Goal: Task Accomplishment & Management: Complete application form

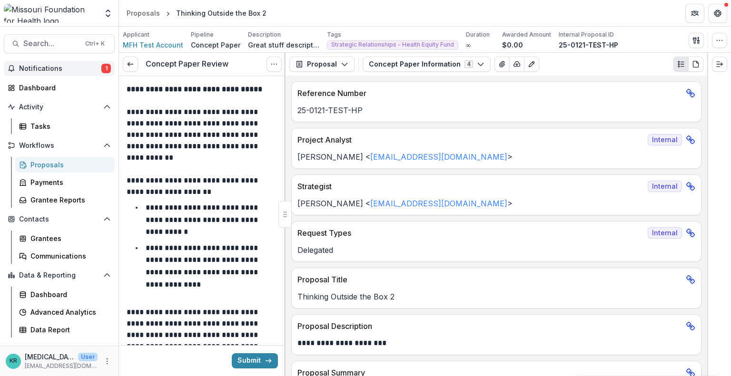
click at [61, 73] on button "Notifications 1" at bounding box center [59, 68] width 111 height 15
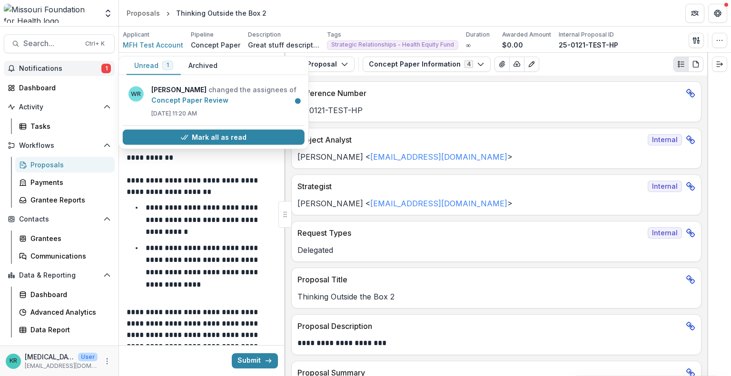
click at [368, 24] on header "Proposals Thinking Outside the Box 2" at bounding box center [425, 13] width 612 height 26
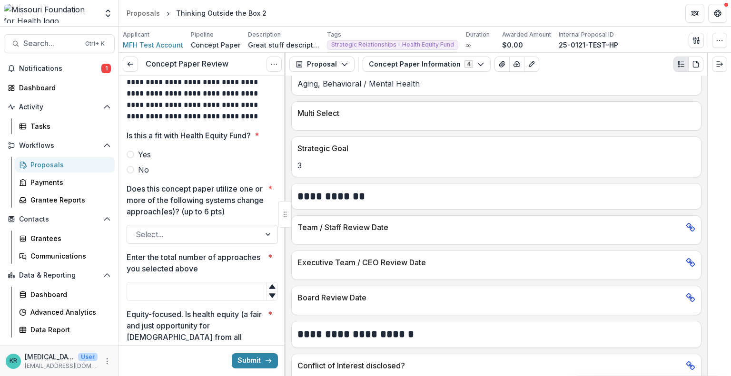
scroll to position [254, 0]
click at [242, 227] on div at bounding box center [194, 233] width 116 height 13
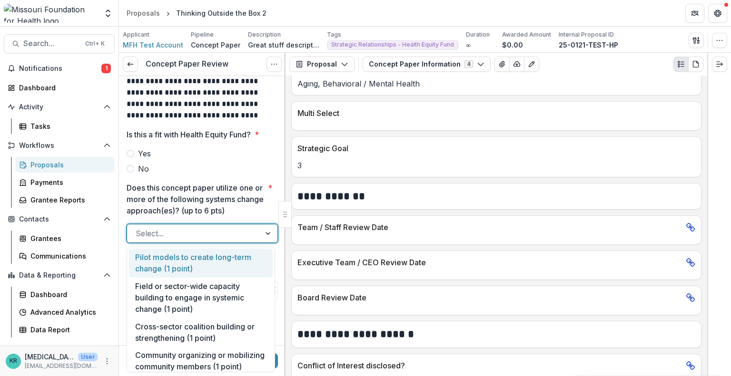
click at [242, 227] on div at bounding box center [194, 233] width 116 height 13
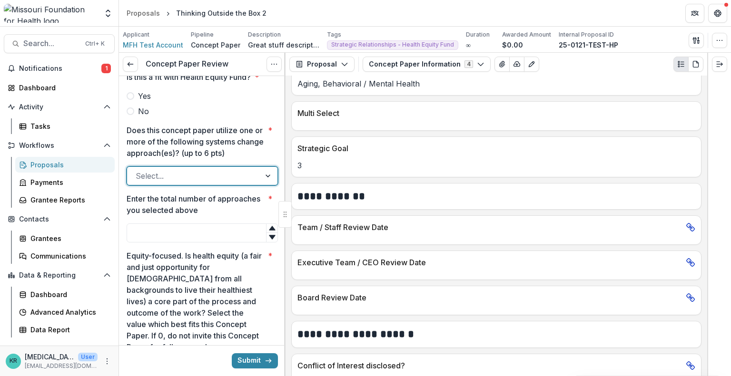
scroll to position [318, 0]
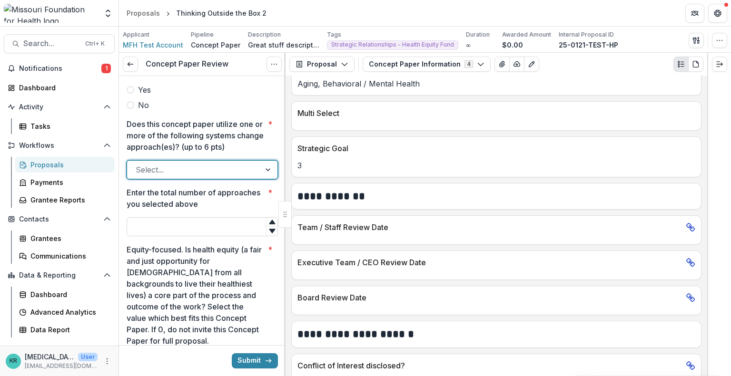
click at [229, 227] on input "Enter the total number of approaches you selected above *" at bounding box center [202, 226] width 151 height 19
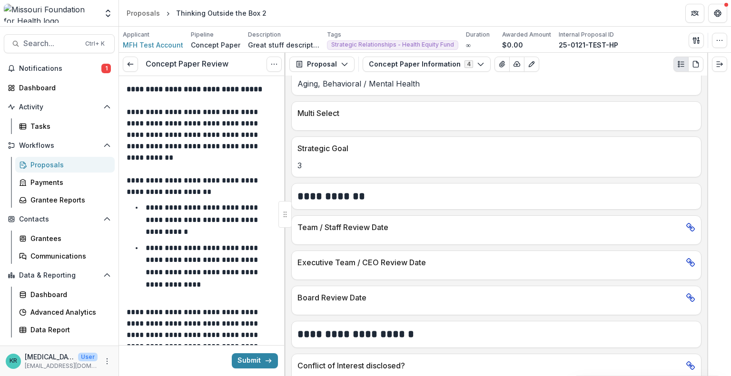
scroll to position [105, 0]
